Goal: Information Seeking & Learning: Learn about a topic

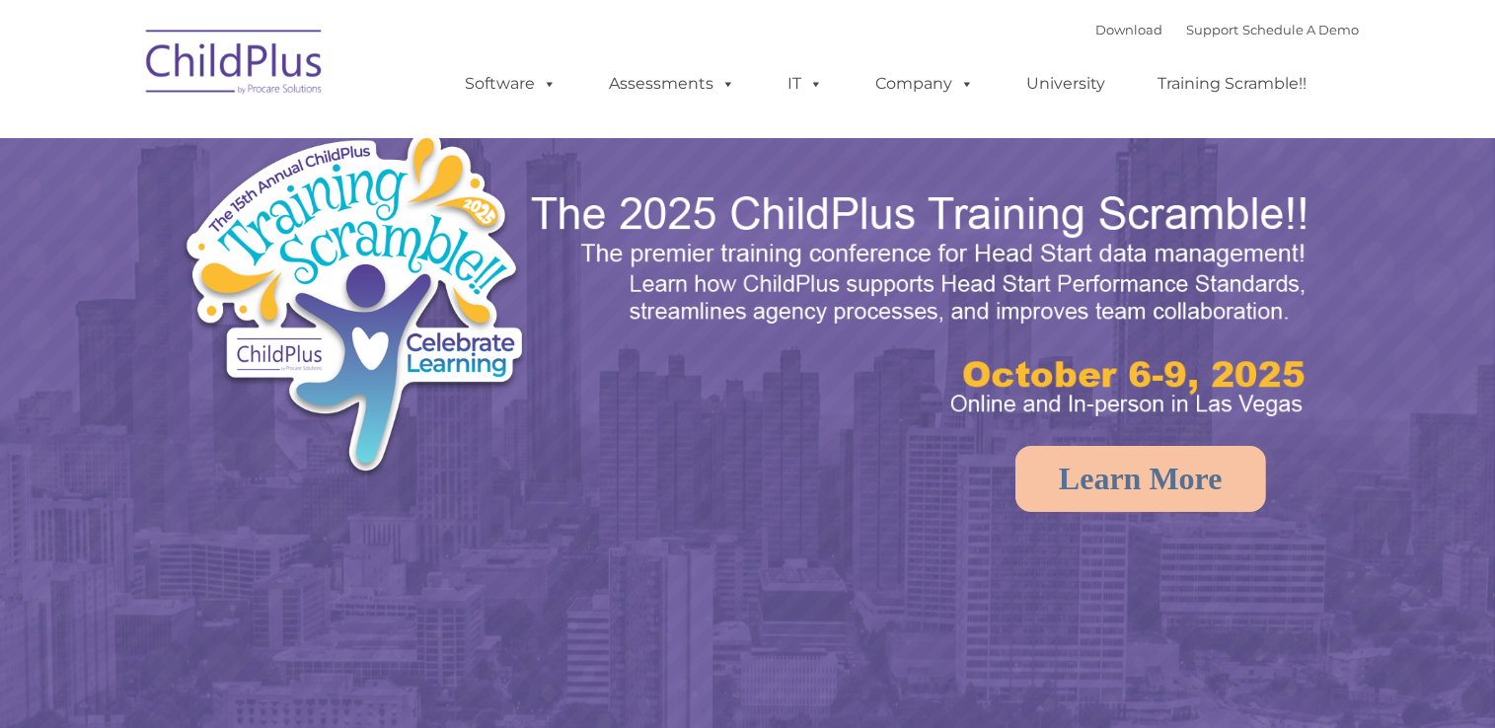
select select "MEDIUM"
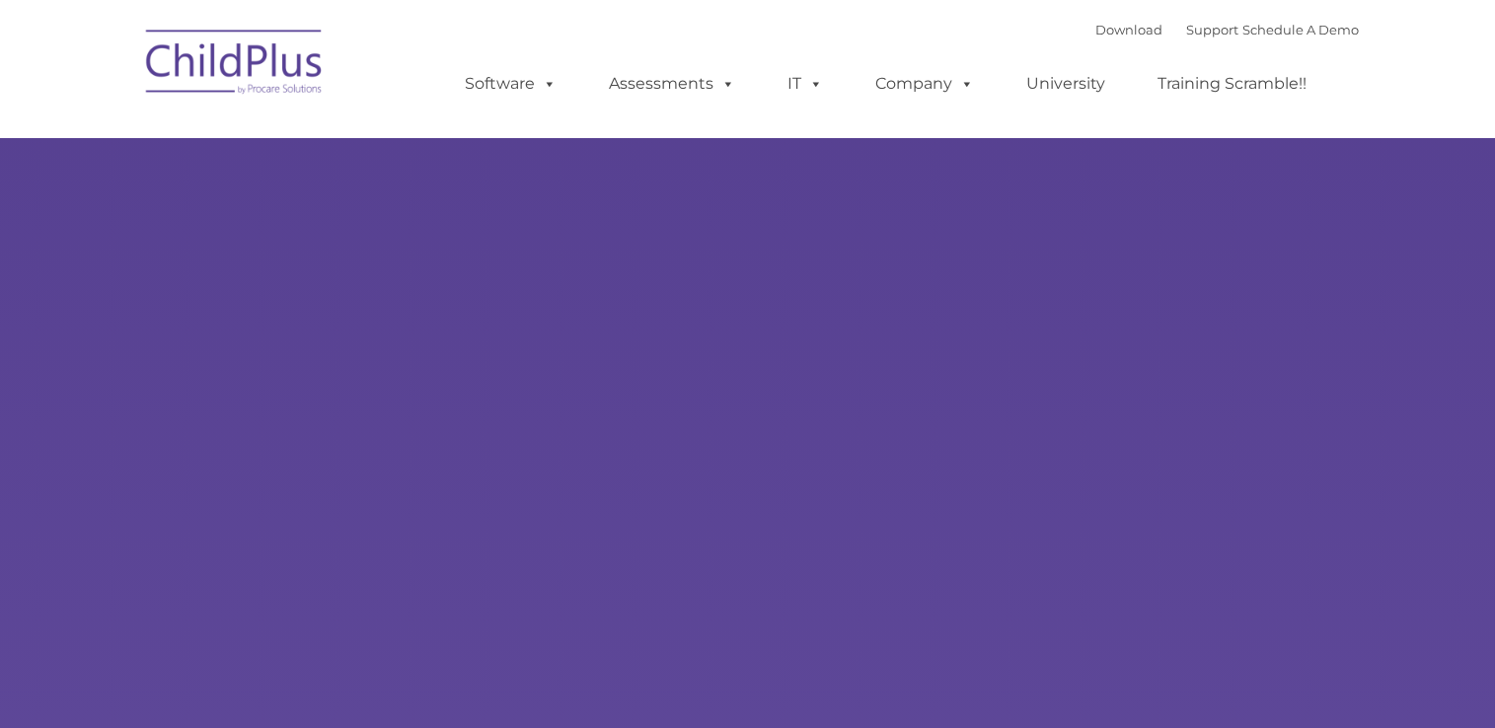
select select "MEDIUM"
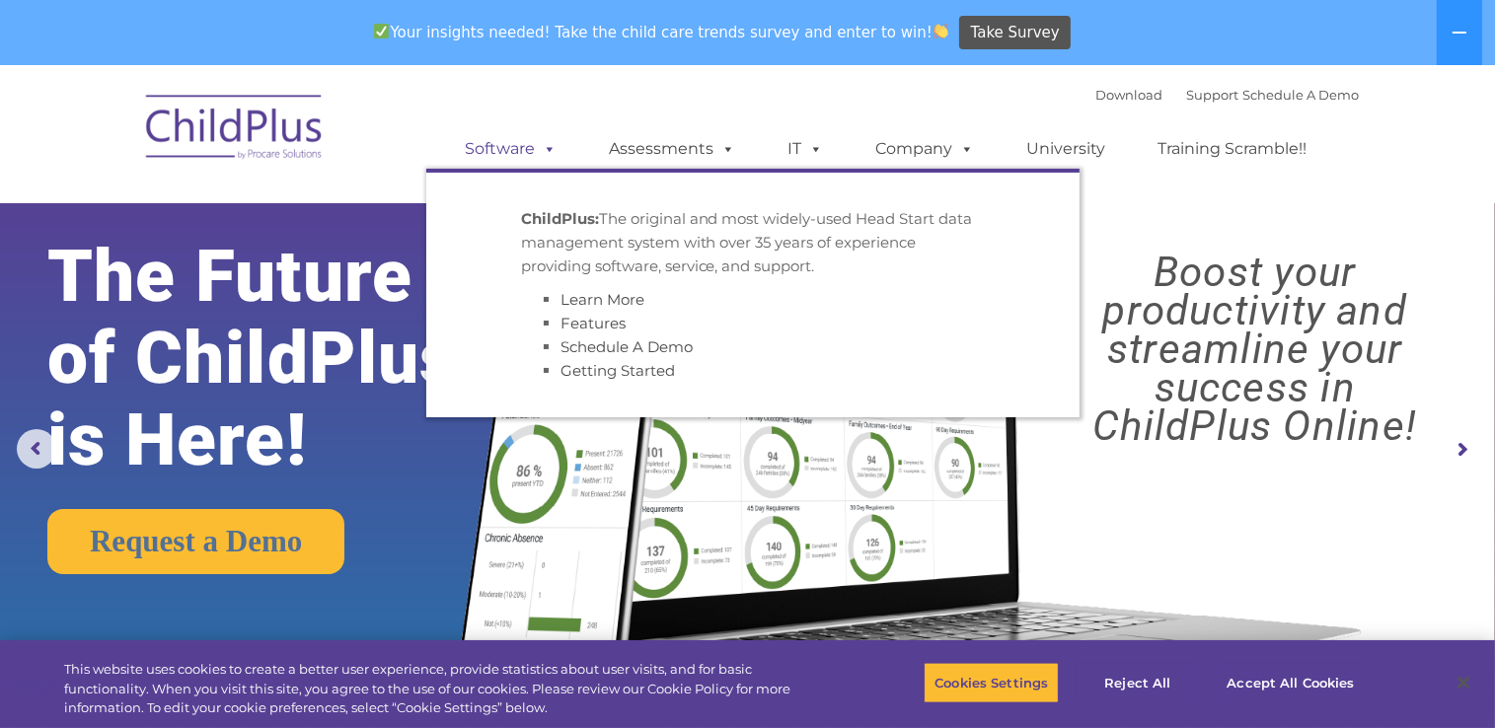
click at [549, 150] on span at bounding box center [547, 148] width 22 height 19
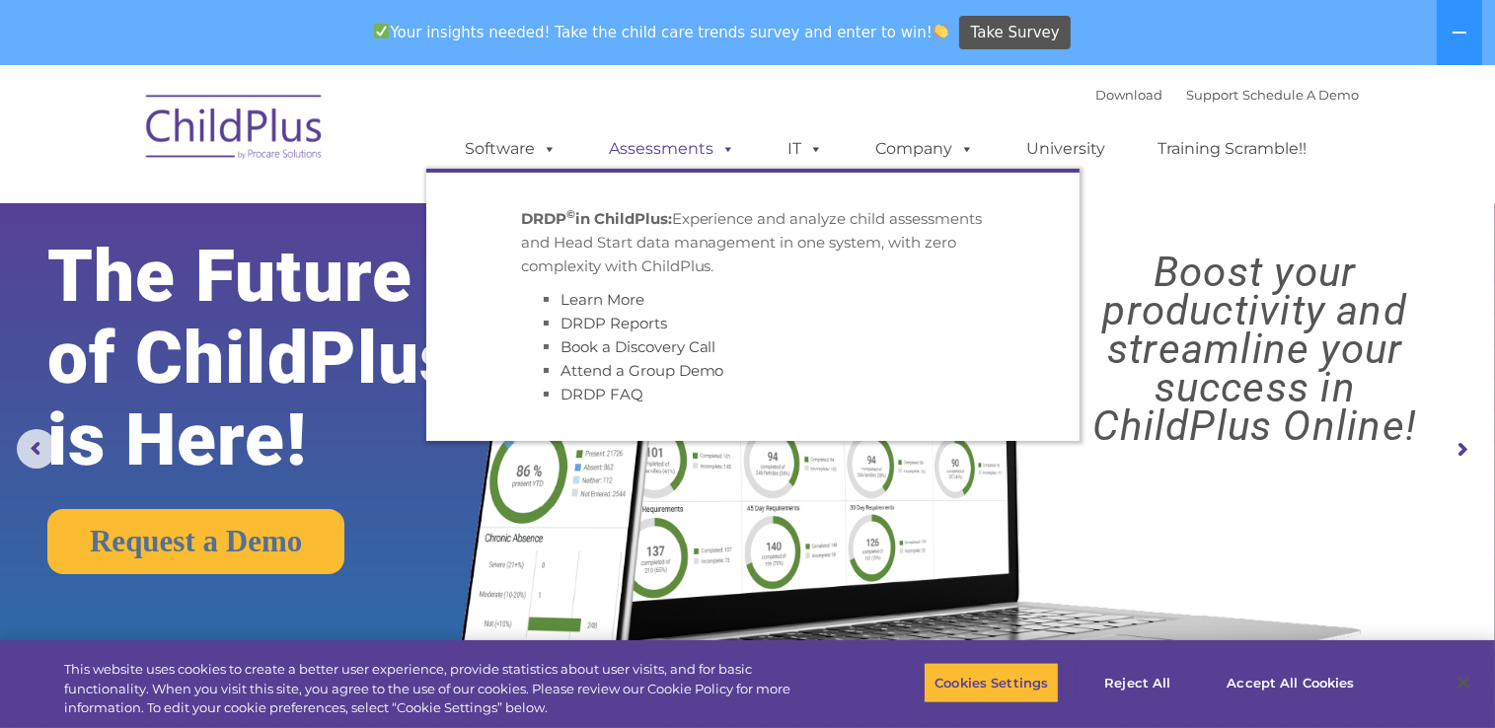
click at [632, 152] on link "Assessments" at bounding box center [673, 148] width 166 height 39
